Goal: Information Seeking & Learning: Check status

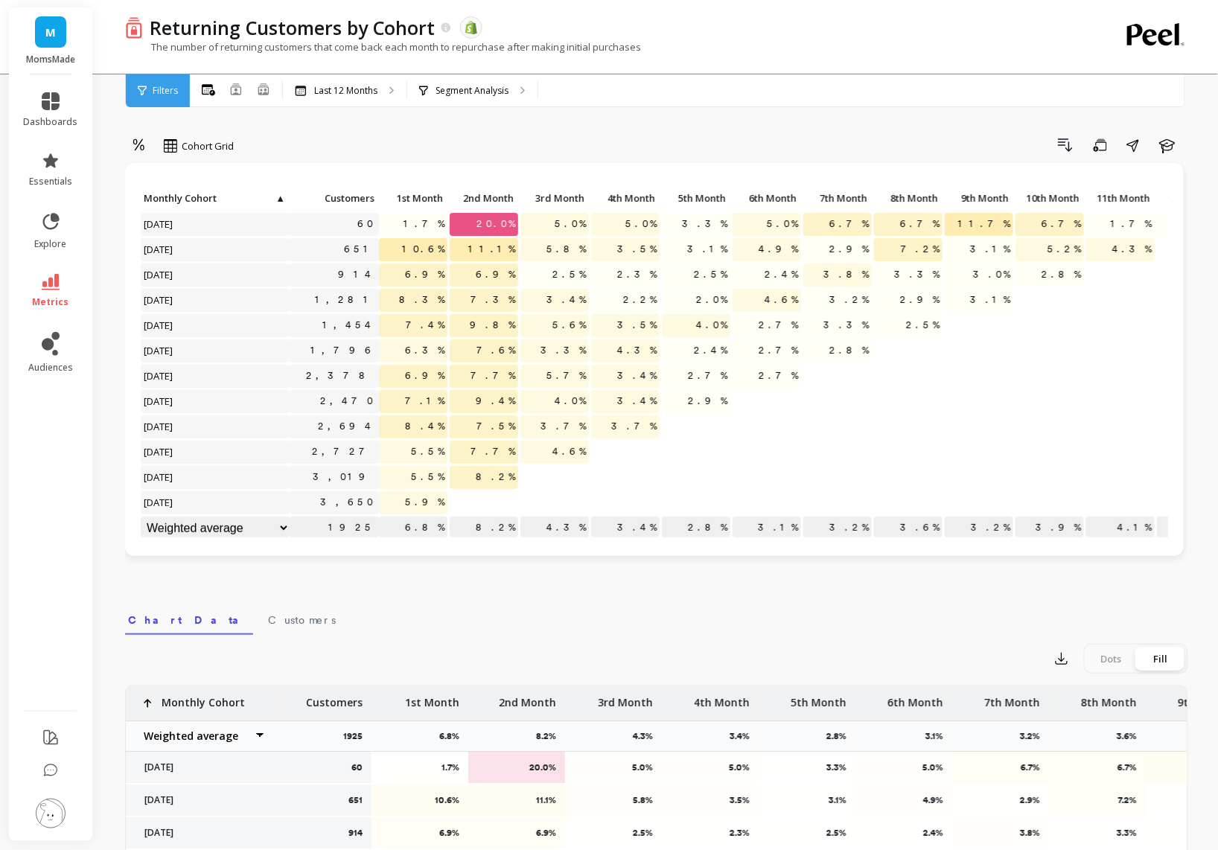
click at [500, 478] on span "8.2%" at bounding box center [495, 477] width 45 height 22
click at [514, 453] on span "7.7%" at bounding box center [493, 452] width 51 height 22
click at [548, 453] on p "4.6%" at bounding box center [555, 452] width 69 height 22
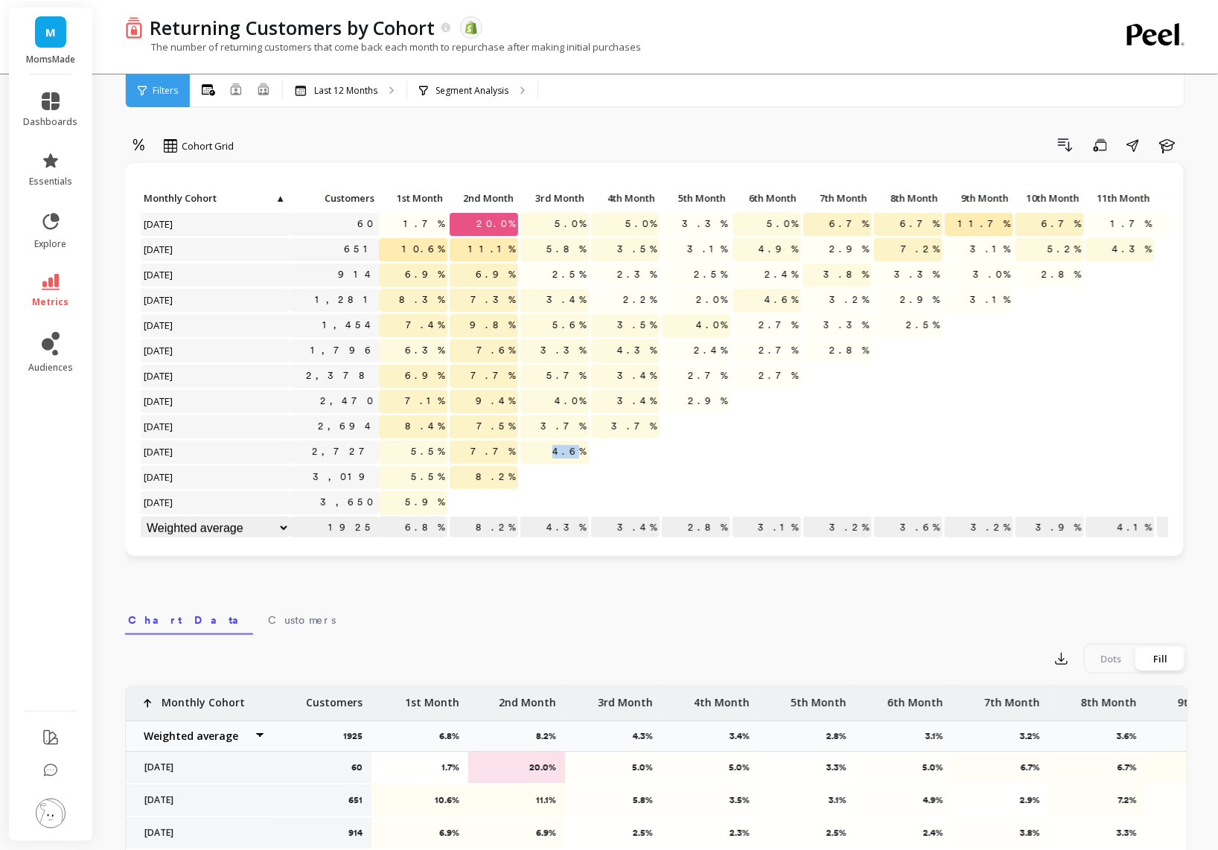
click at [548, 453] on p "4.6%" at bounding box center [555, 452] width 69 height 22
click at [503, 476] on span "8.2%" at bounding box center [495, 477] width 45 height 22
click at [576, 445] on span "4.6%" at bounding box center [569, 452] width 39 height 22
